Goal: Task Accomplishment & Management: Use online tool/utility

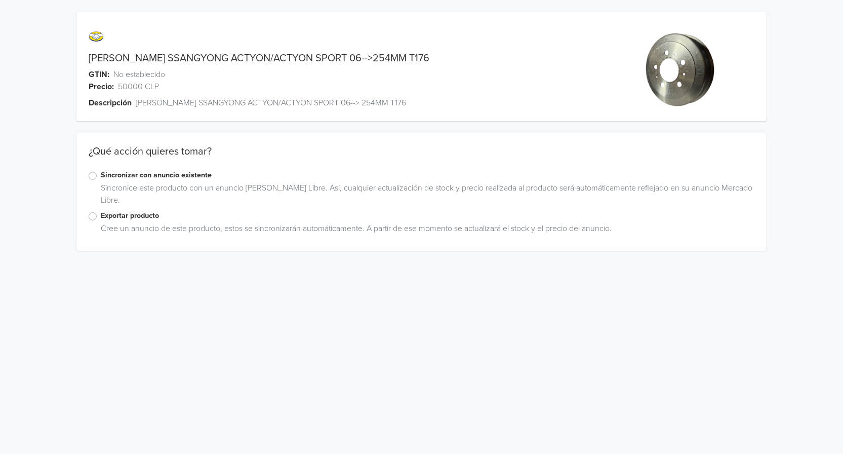
click at [101, 218] on label "Exportar producto" at bounding box center [428, 215] width 654 height 11
click at [0, 0] on input "Exportar producto" at bounding box center [0, 0] width 0 height 0
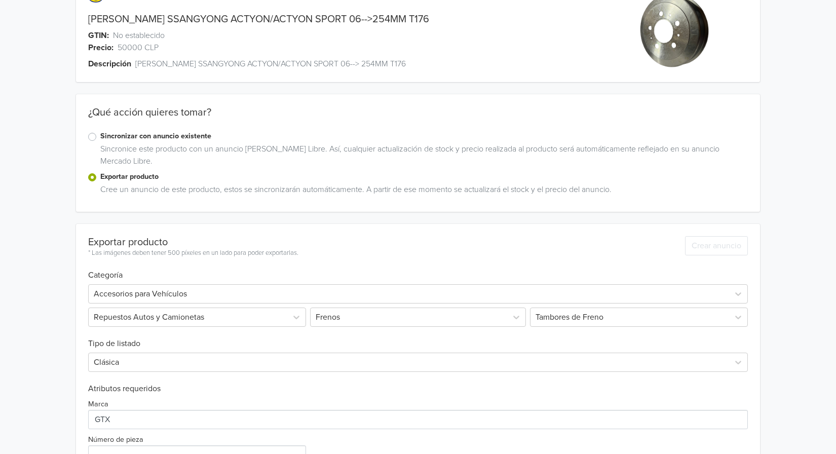
scroll to position [150, 0]
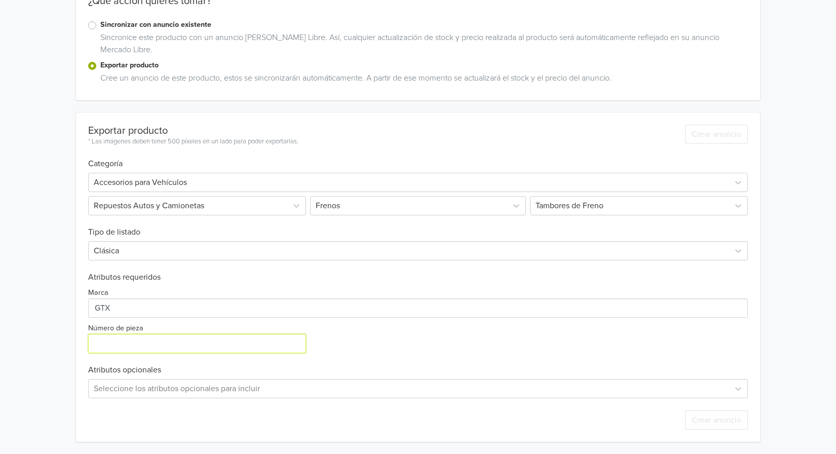
click at [162, 339] on input "Número de pieza" at bounding box center [197, 343] width 218 height 19
type input "1019527"
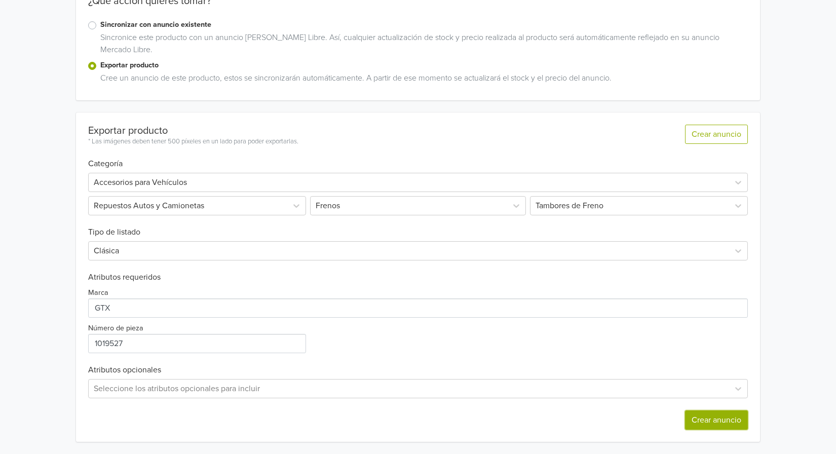
click at [708, 414] on button "Crear anuncio" at bounding box center [716, 419] width 63 height 19
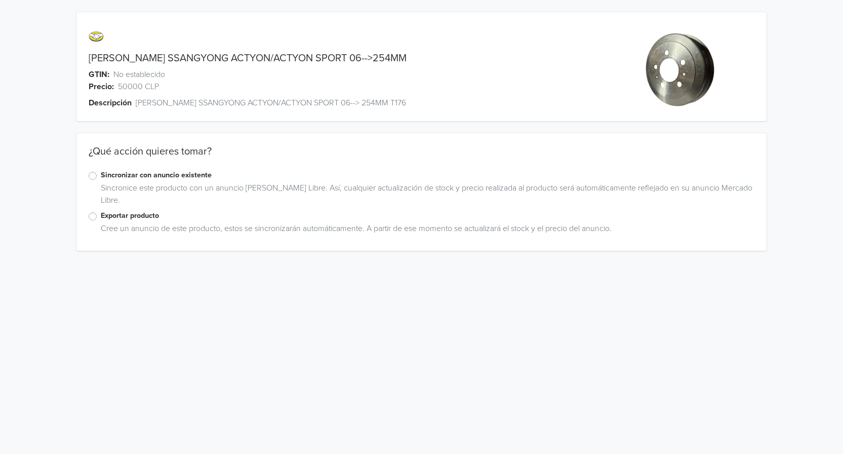
click at [101, 219] on label "Exportar producto" at bounding box center [428, 215] width 654 height 11
click at [0, 0] on input "Exportar producto" at bounding box center [0, 0] width 0 height 0
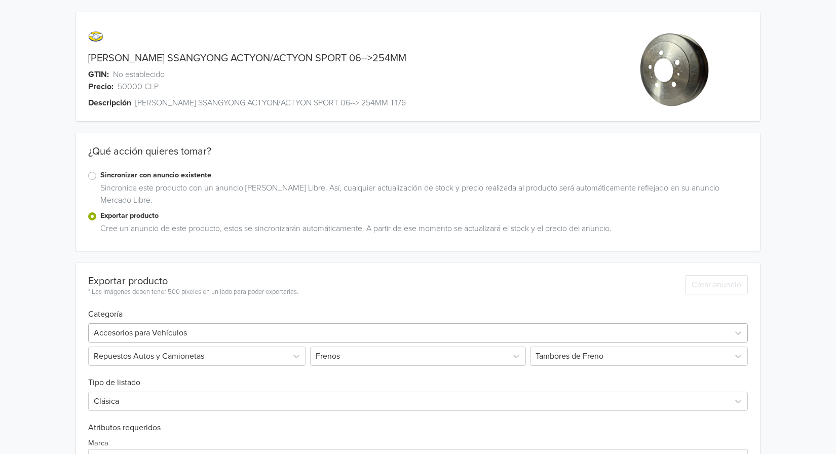
scroll to position [150, 0]
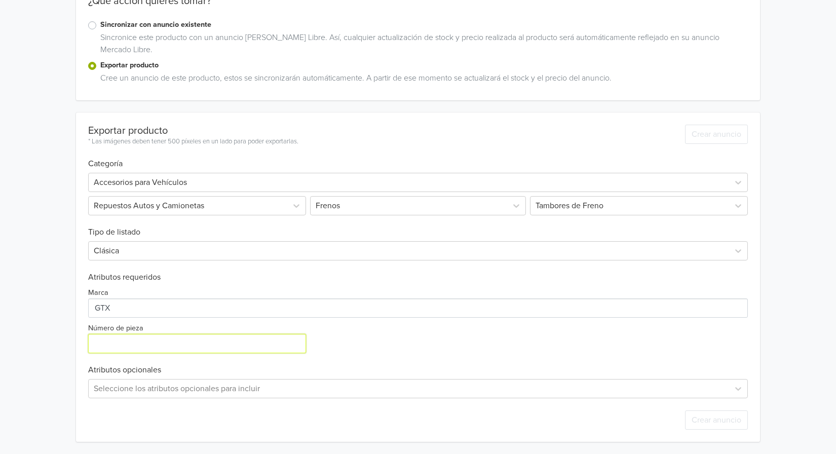
click at [185, 339] on input "Número de pieza" at bounding box center [197, 343] width 218 height 19
type input "1019527"
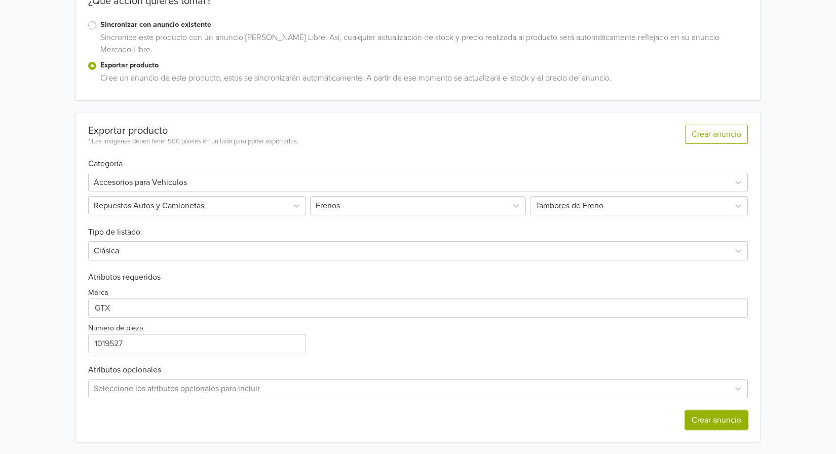
click at [718, 415] on button "Crear anuncio" at bounding box center [716, 419] width 63 height 19
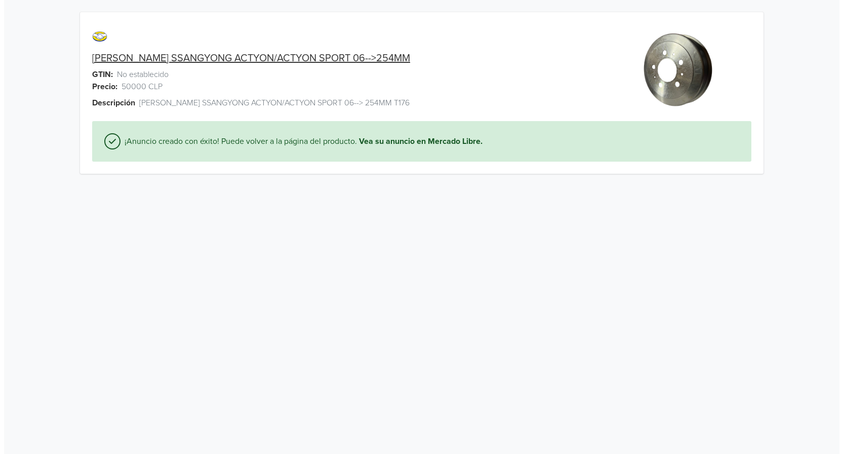
scroll to position [0, 0]
